Goal: Task Accomplishment & Management: Manage account settings

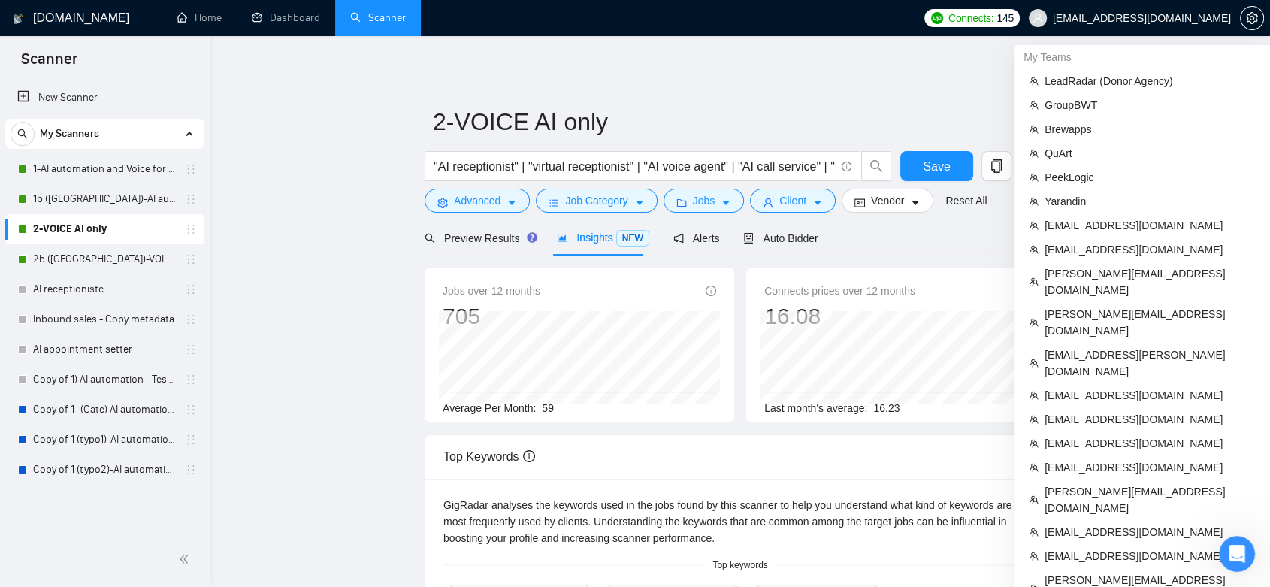
click at [1184, 18] on span "[EMAIL_ADDRESS][DOMAIN_NAME]" at bounding box center [1142, 18] width 178 height 0
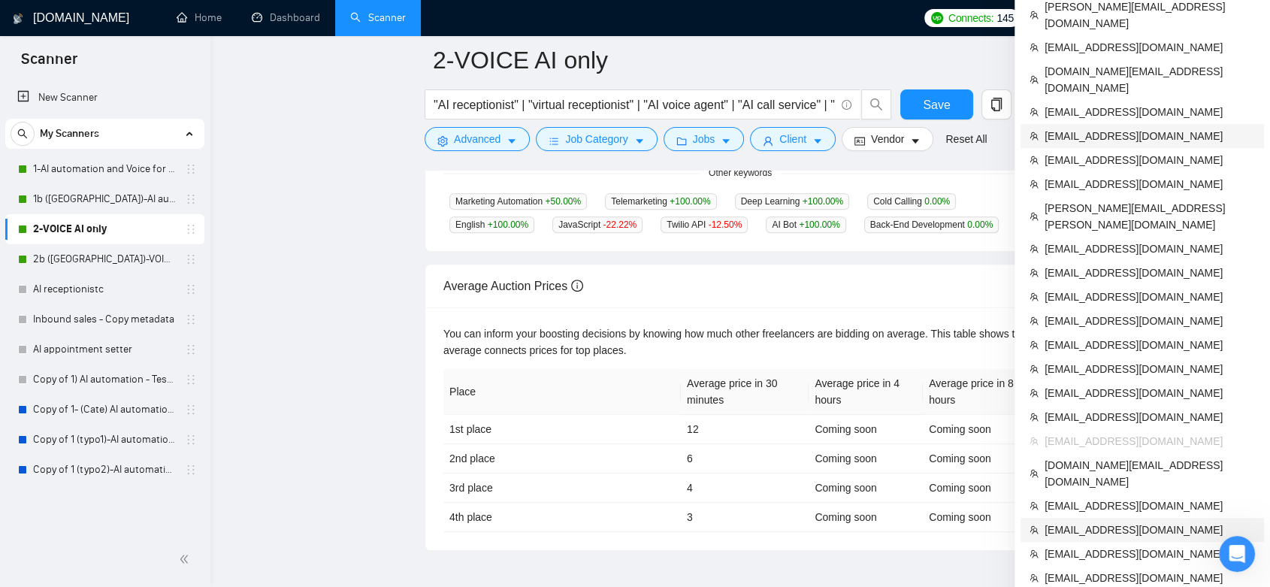
scroll to position [562, 0]
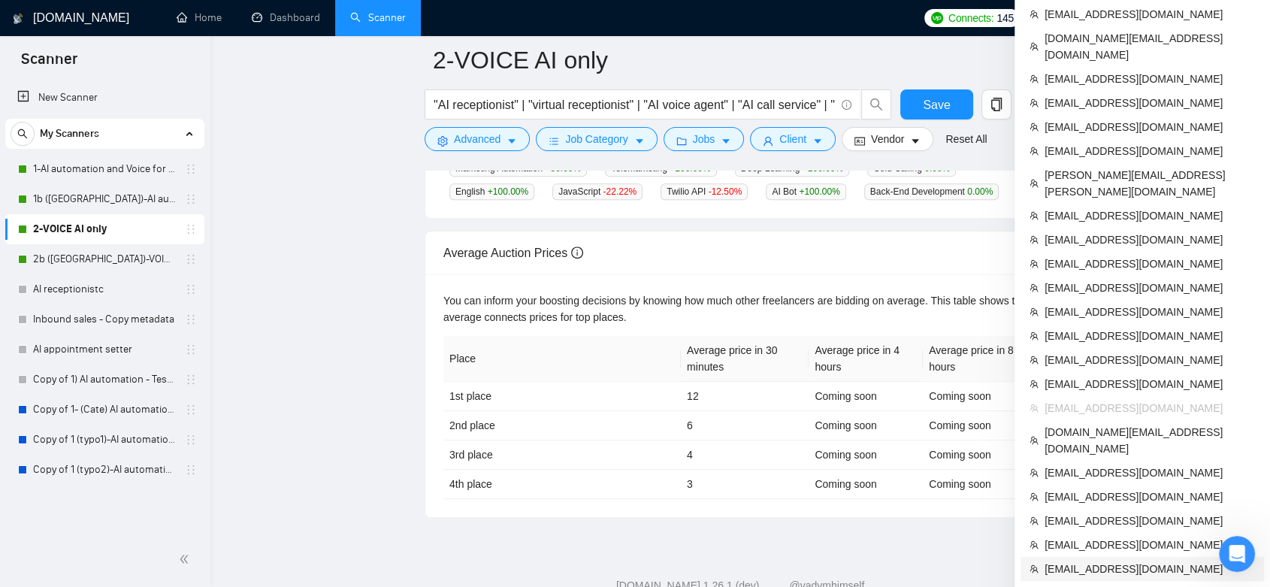
click at [1129, 561] on span "[EMAIL_ADDRESS][DOMAIN_NAME]" at bounding box center [1150, 569] width 210 height 17
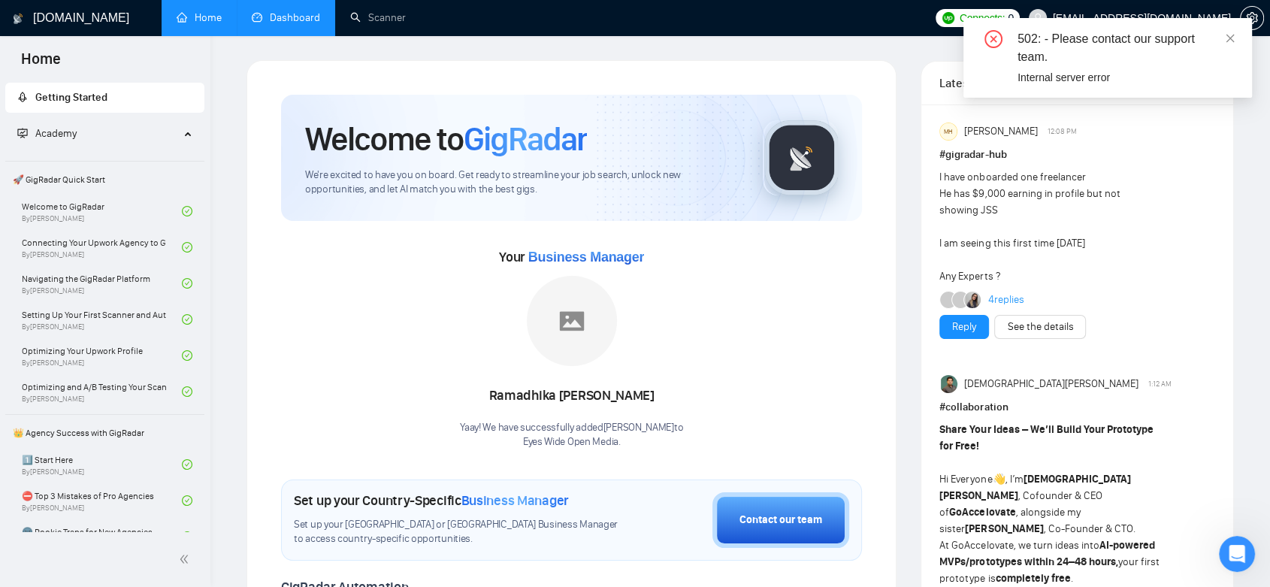
click at [289, 11] on link "Dashboard" at bounding box center [286, 17] width 68 height 13
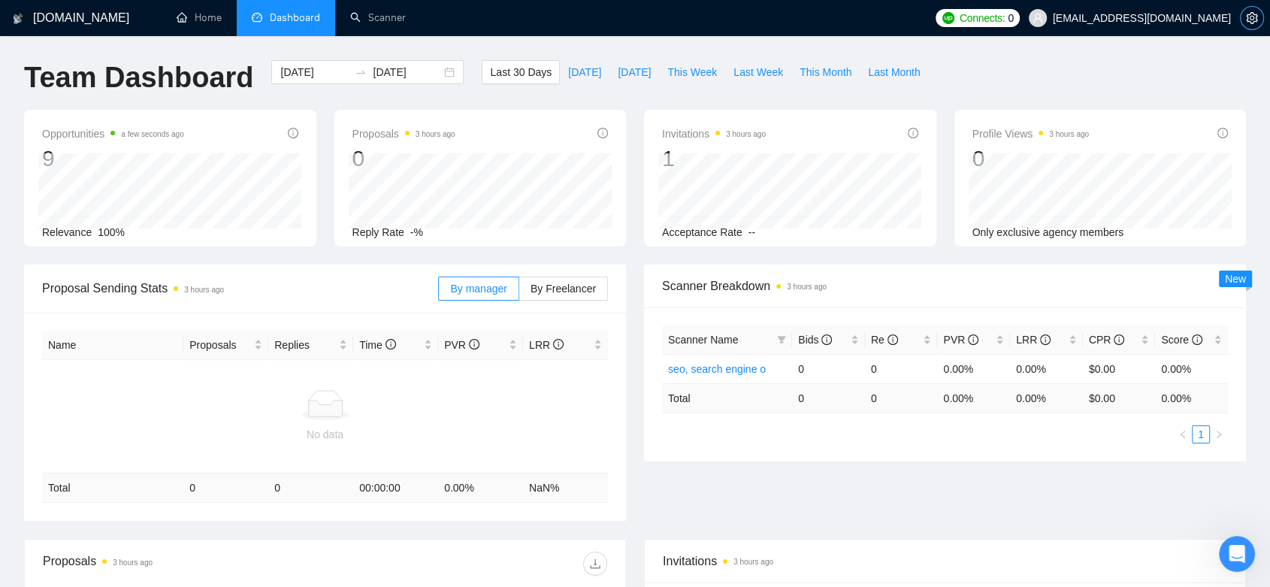
click at [1261, 19] on span "setting" at bounding box center [1252, 18] width 23 height 12
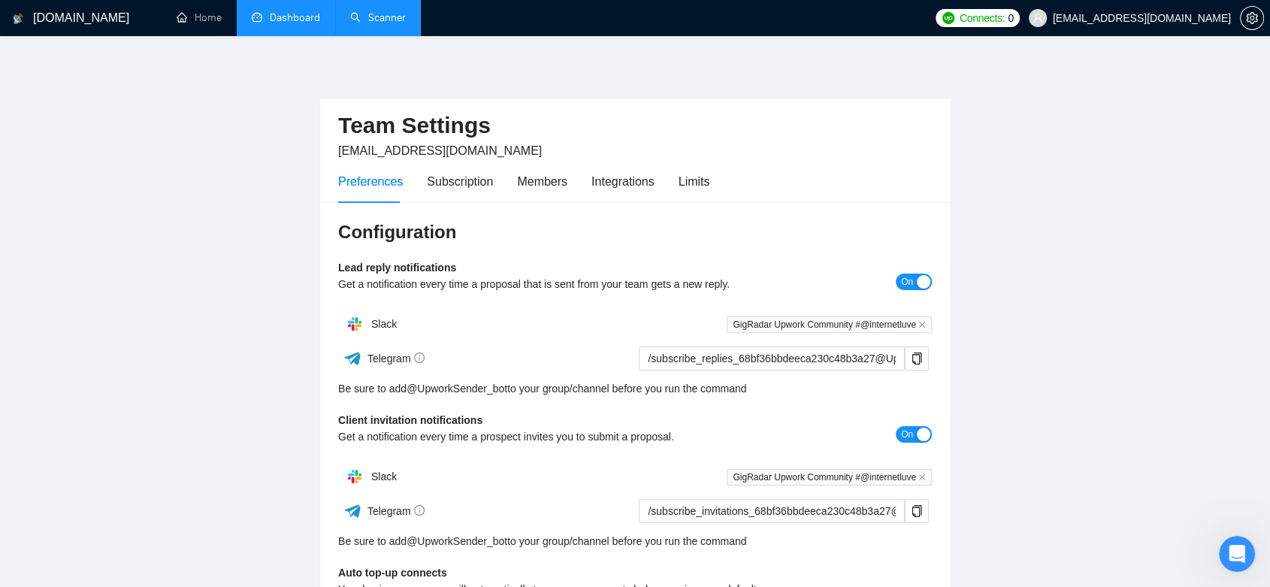
click at [392, 24] on link "Scanner" at bounding box center [378, 17] width 56 height 13
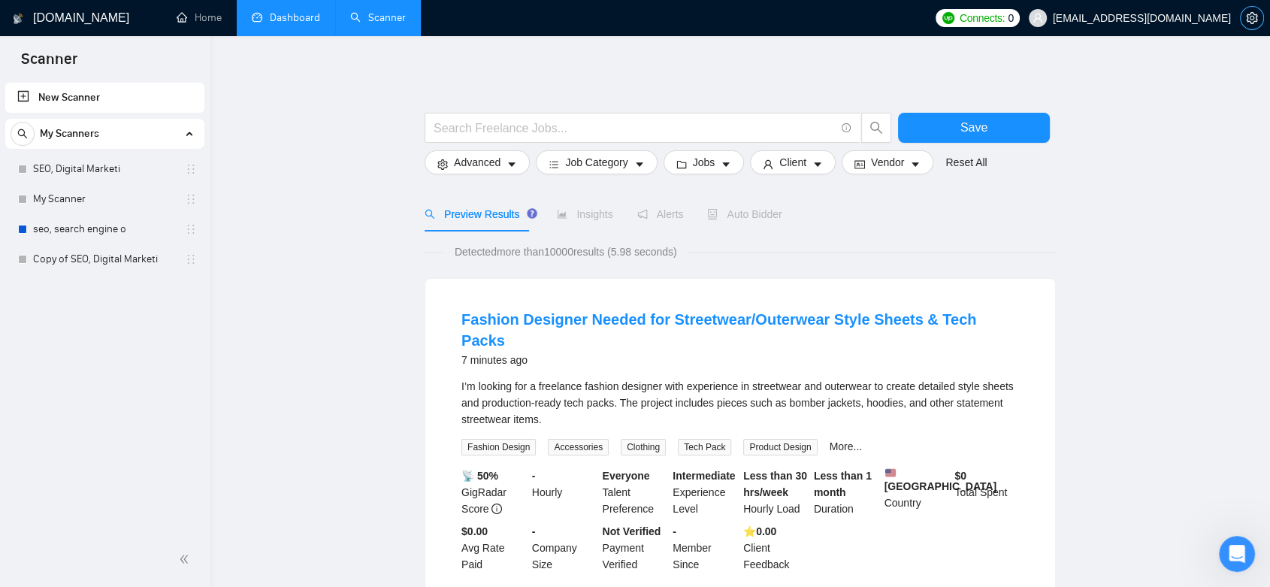
click at [1255, 8] on button "button" at bounding box center [1252, 18] width 24 height 24
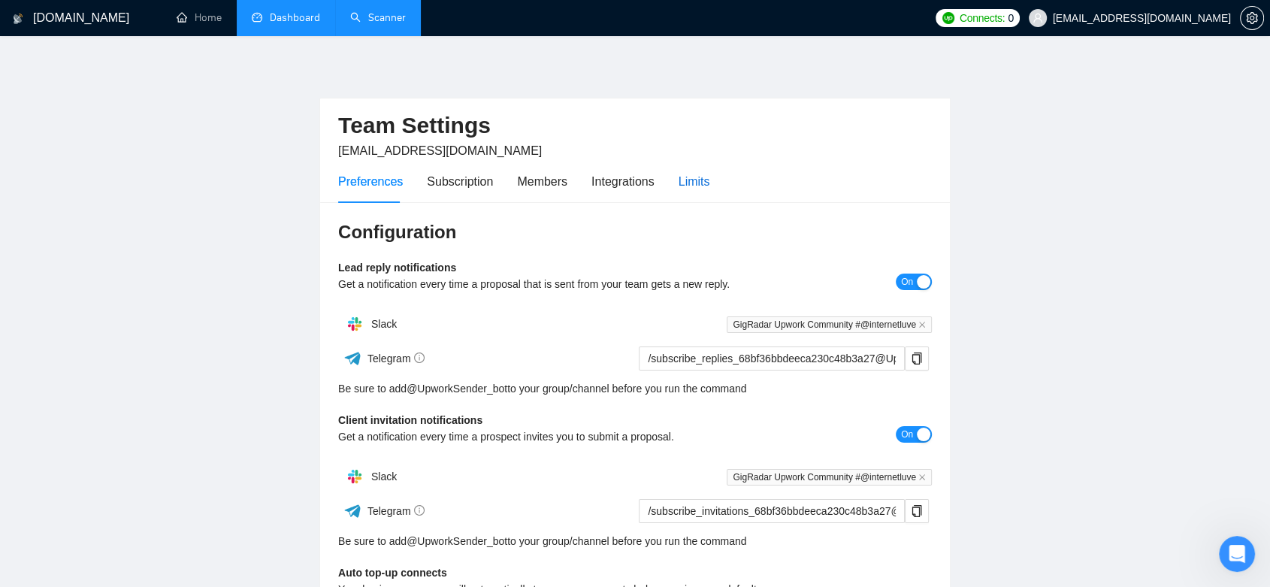
click at [690, 185] on div "Limits" at bounding box center [695, 181] width 32 height 19
